Goal: Task Accomplishment & Management: Manage account settings

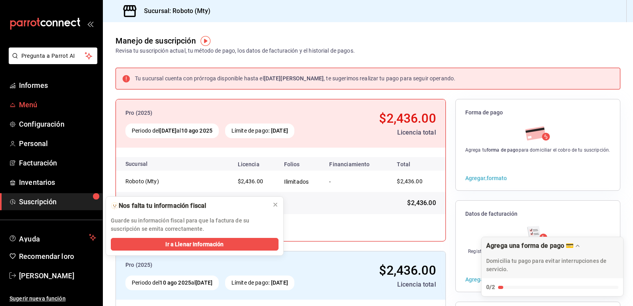
click at [50, 103] on span "Menú" at bounding box center [57, 104] width 77 height 11
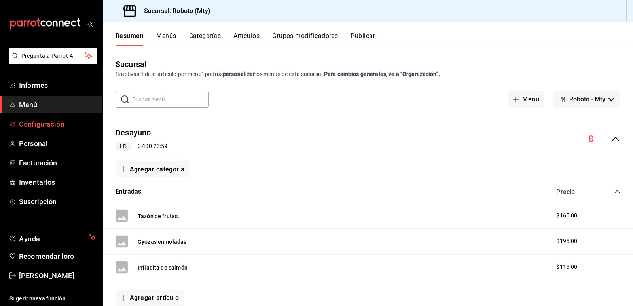
click at [47, 123] on font "Configuración" at bounding box center [41, 124] width 45 height 8
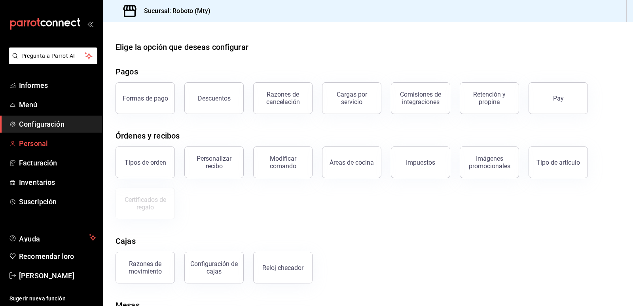
click at [45, 142] on font "Personal" at bounding box center [33, 143] width 29 height 8
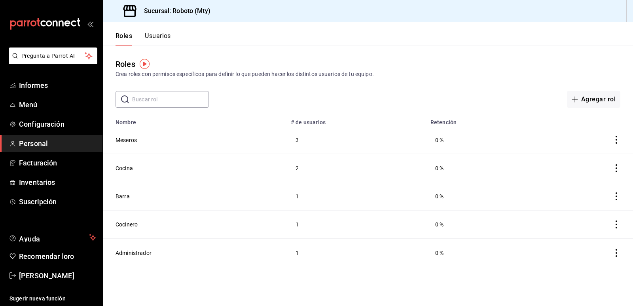
click at [409, 86] on div "Roles Crea roles con permisos específicos para definir lo que pueden hacer los …" at bounding box center [368, 76] width 530 height 62
click at [45, 115] on ul "Informes Menú Configuración Personal Facturación Inventarios Suscripción" at bounding box center [51, 143] width 102 height 133
click at [47, 120] on span "Configuración" at bounding box center [57, 124] width 77 height 11
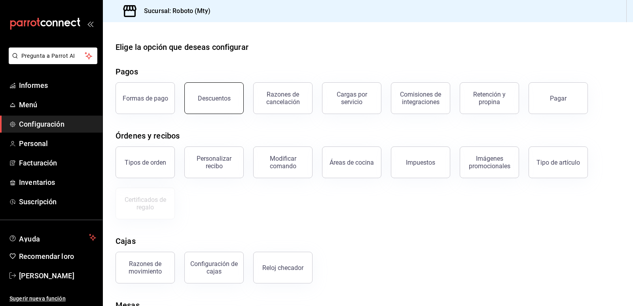
click at [187, 105] on div "Descuentos" at bounding box center [209, 93] width 69 height 41
click at [292, 106] on button "Razones de cancelación" at bounding box center [282, 98] width 59 height 32
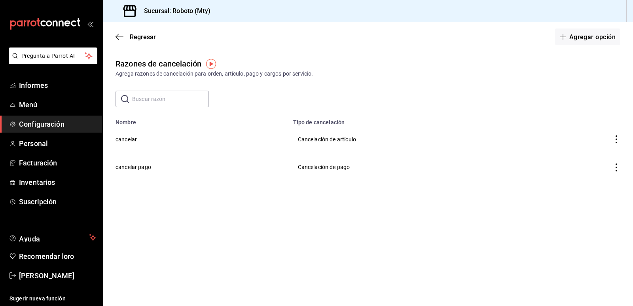
click at [40, 117] on link "Configuración" at bounding box center [51, 123] width 102 height 17
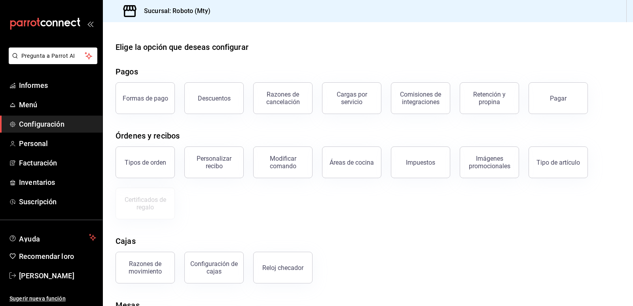
click at [189, 98] on button "Descuentos" at bounding box center [213, 98] width 59 height 32
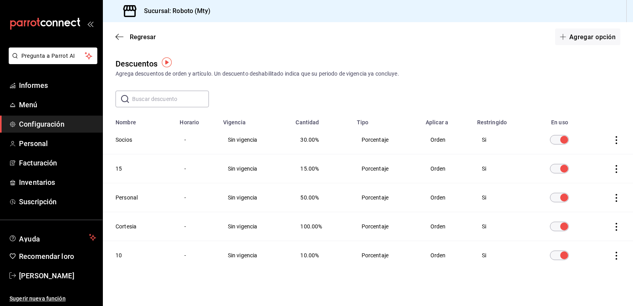
scroll to position [5, 0]
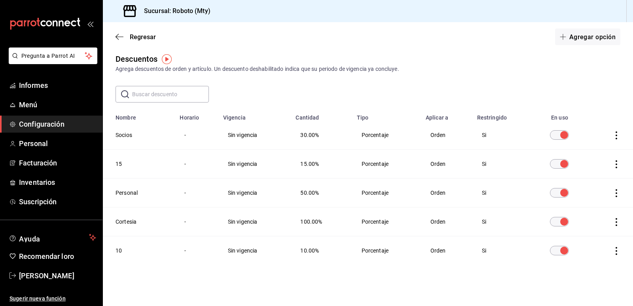
click at [609, 130] on td "Tabla de descuentos" at bounding box center [610, 135] width 45 height 29
click at [612, 137] on icon "actions" at bounding box center [616, 135] width 8 height 8
click at [292, 131] on div at bounding box center [316, 153] width 633 height 306
click at [53, 109] on span "Menú" at bounding box center [57, 104] width 77 height 11
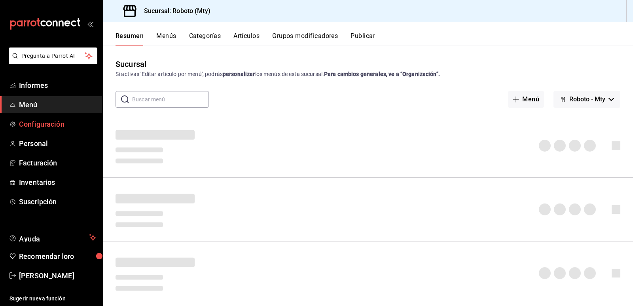
click at [52, 120] on font "Configuración" at bounding box center [41, 124] width 45 height 8
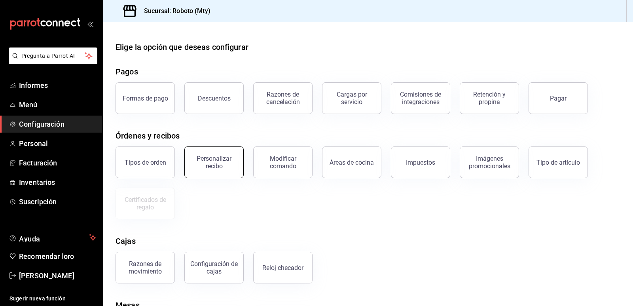
click at [216, 162] on font "Personalizar recibo" at bounding box center [214, 162] width 35 height 15
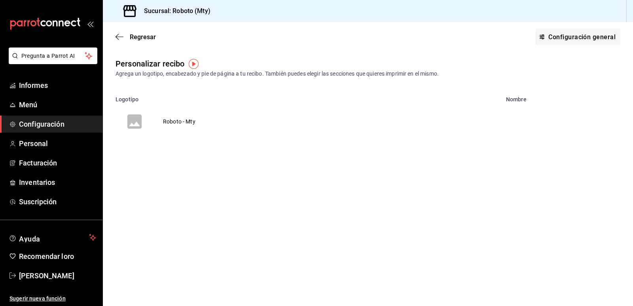
click at [178, 127] on td "Roboto - Mty" at bounding box center [178, 121] width 51 height 38
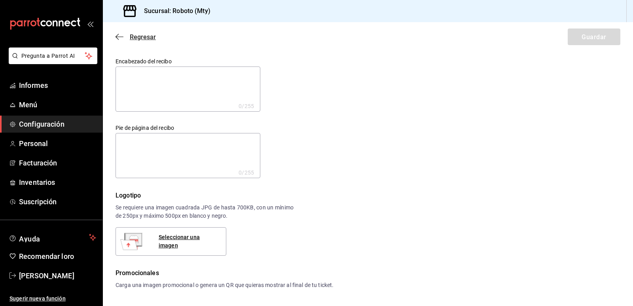
click at [120, 36] on icon "button" at bounding box center [119, 36] width 8 height 7
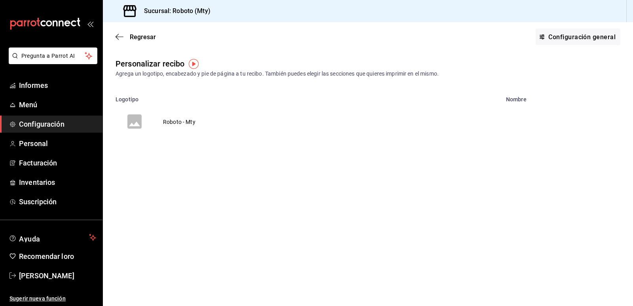
click at [120, 36] on icon "button" at bounding box center [119, 36] width 8 height 7
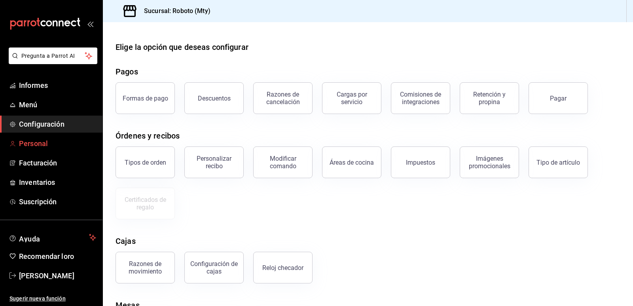
click at [46, 139] on font "Personal" at bounding box center [33, 143] width 29 height 8
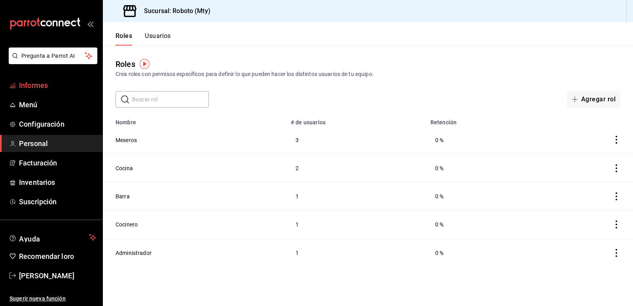
click at [53, 92] on link "Informes" at bounding box center [51, 85] width 102 height 17
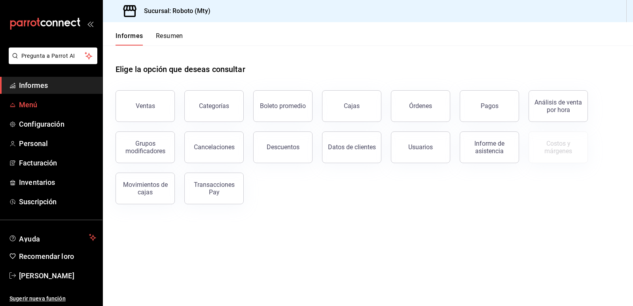
click at [34, 104] on font "Menú" at bounding box center [28, 104] width 19 height 8
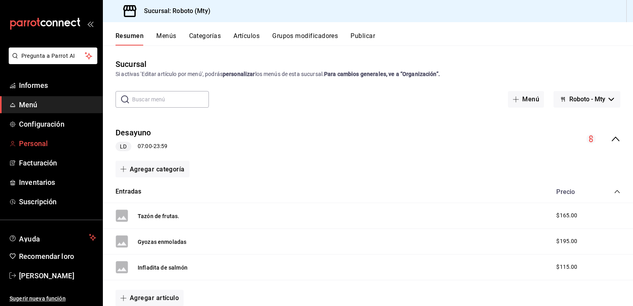
click at [30, 140] on font "Personal" at bounding box center [33, 143] width 29 height 8
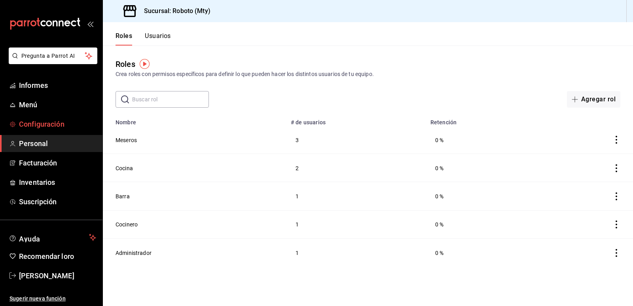
click at [51, 122] on font "Configuración" at bounding box center [41, 124] width 45 height 8
